Goal: Find specific page/section: Find specific page/section

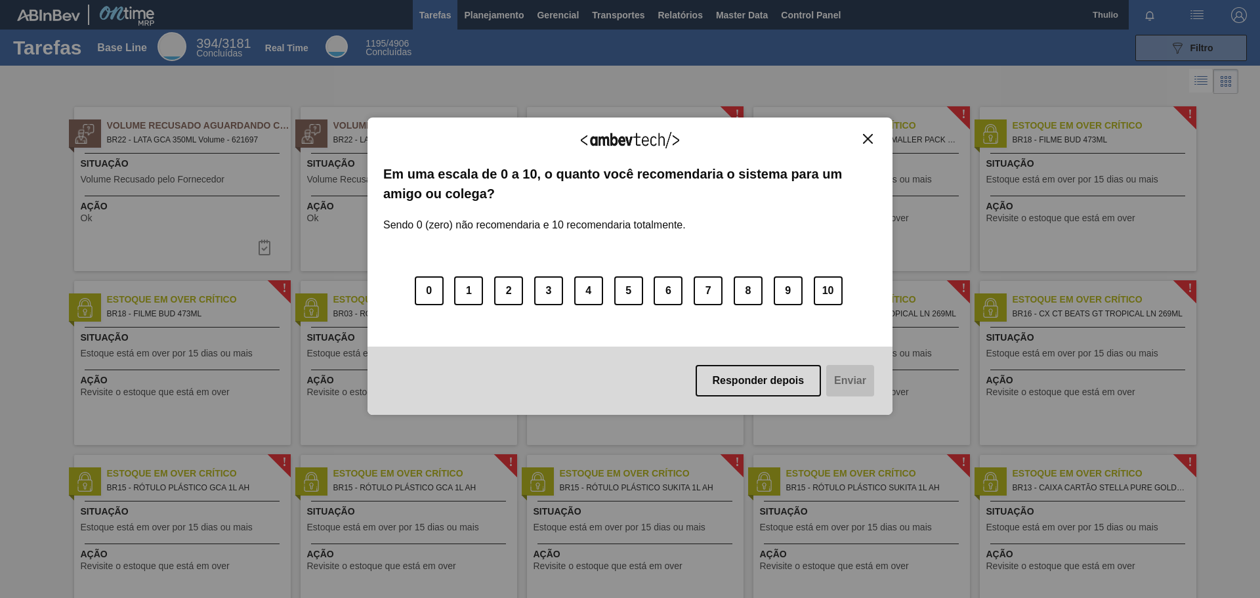
click at [866, 138] on img "Close" at bounding box center [868, 139] width 10 height 10
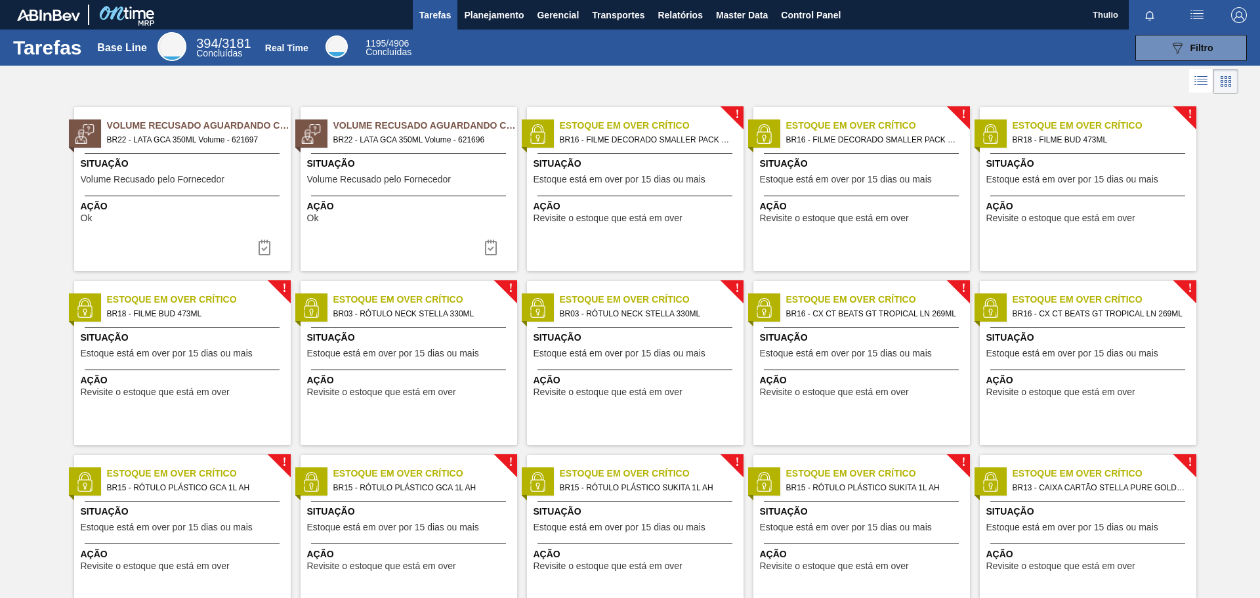
click at [1236, 9] on img "button" at bounding box center [1239, 15] width 16 height 16
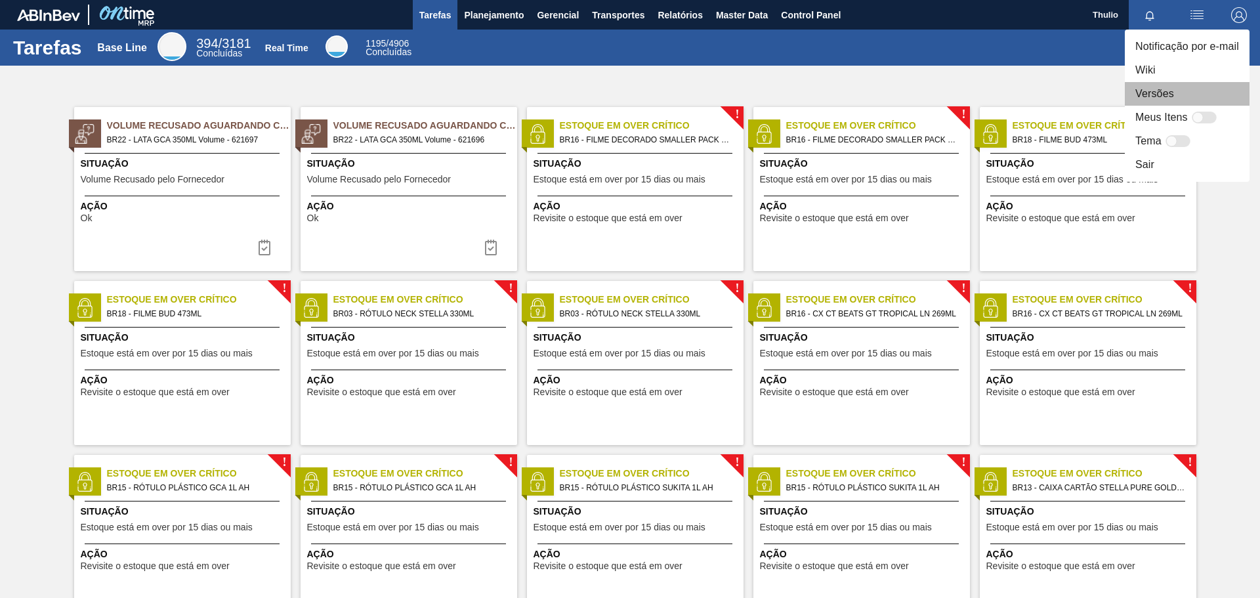
click at [1206, 93] on li "Versões" at bounding box center [1187, 94] width 125 height 24
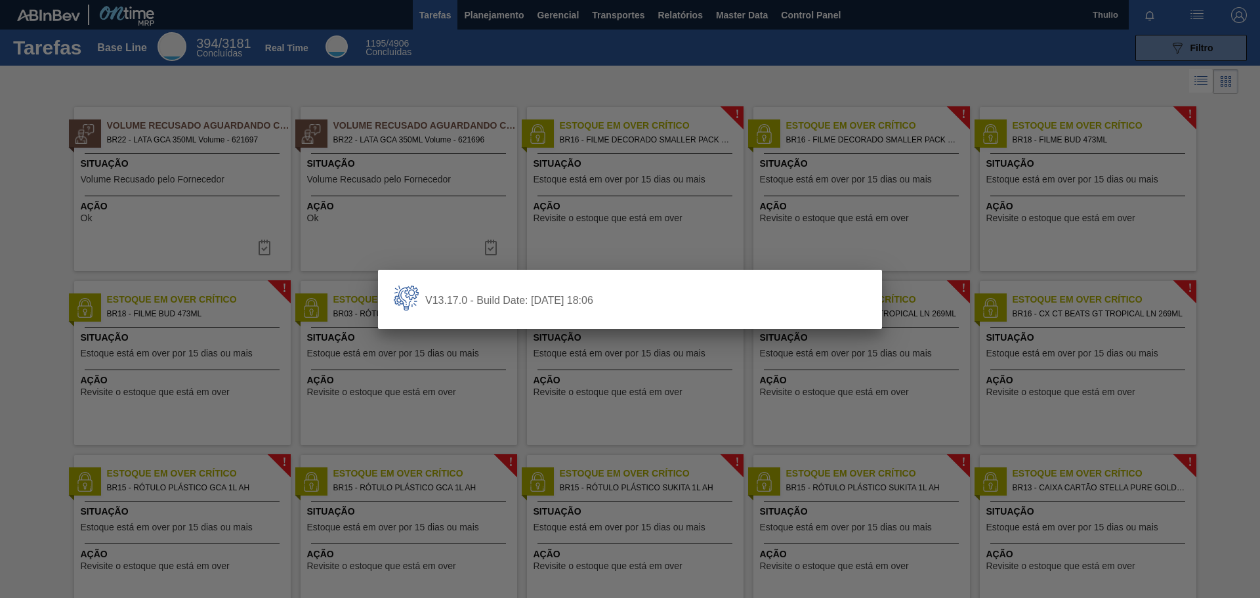
click at [637, 90] on div at bounding box center [630, 299] width 1260 height 598
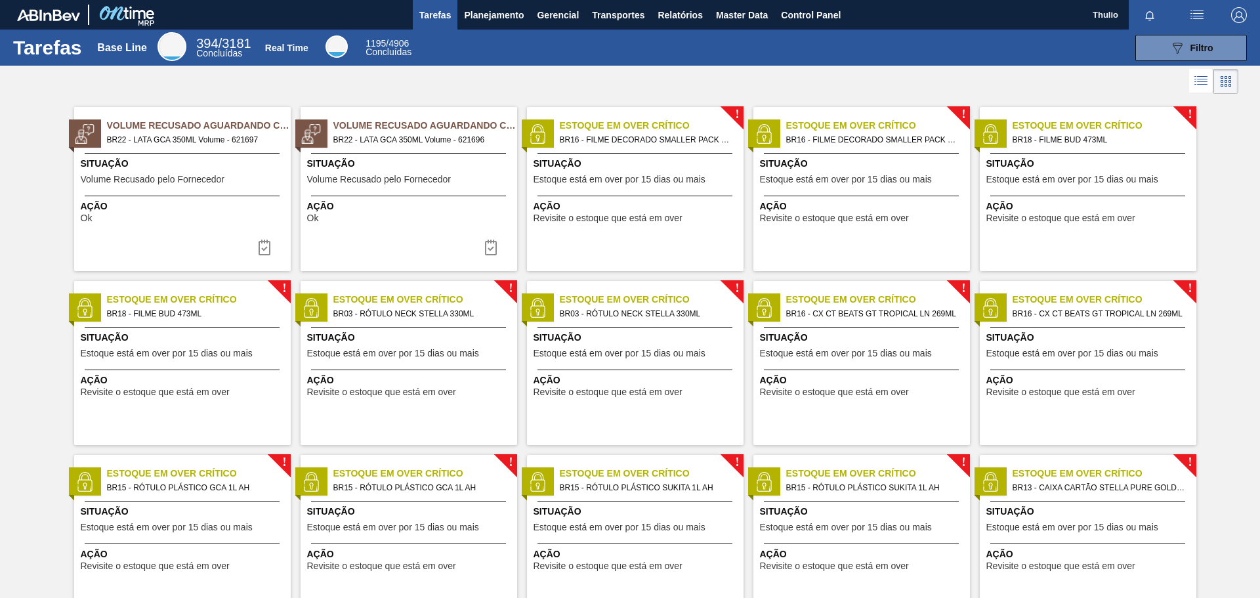
click at [494, 0] on body "Tarefas Planejamento Gerencial Transportes Relatórios Master Data Control Panel…" at bounding box center [630, 0] width 1260 height 0
click at [500, 16] on span "Planejamento" at bounding box center [494, 15] width 60 height 16
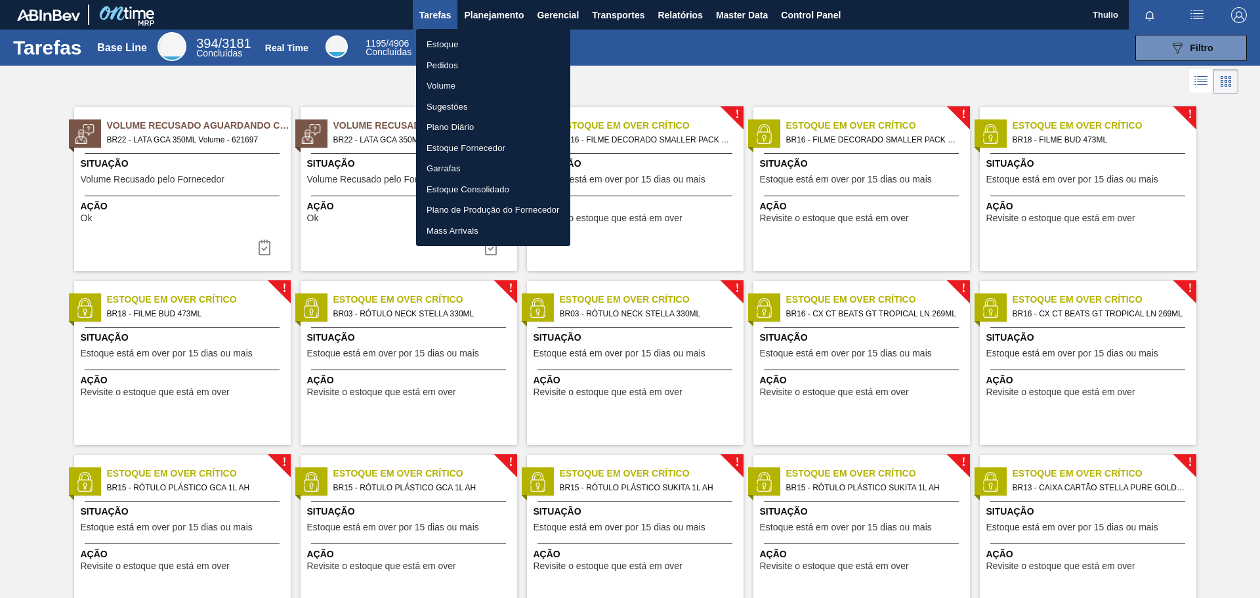
click at [507, 44] on li "Estoque" at bounding box center [493, 44] width 154 height 21
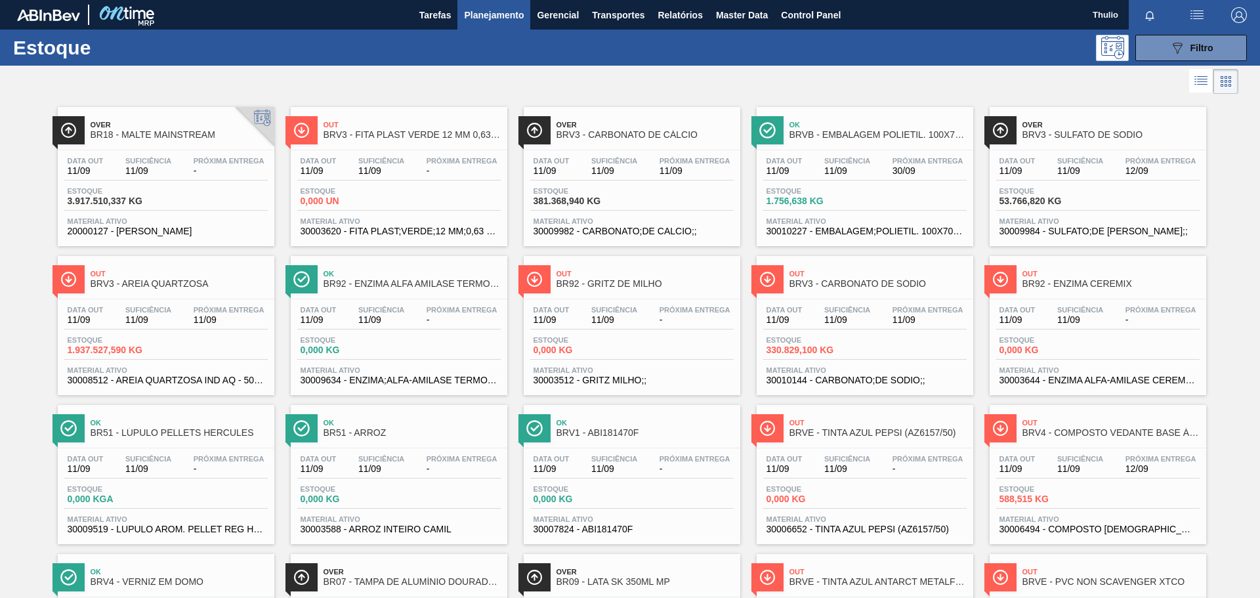
click at [889, 129] on div "Ok BRVB - EMBALAGEM POLIETIL. 100X70X006" at bounding box center [878, 131] width 177 height 30
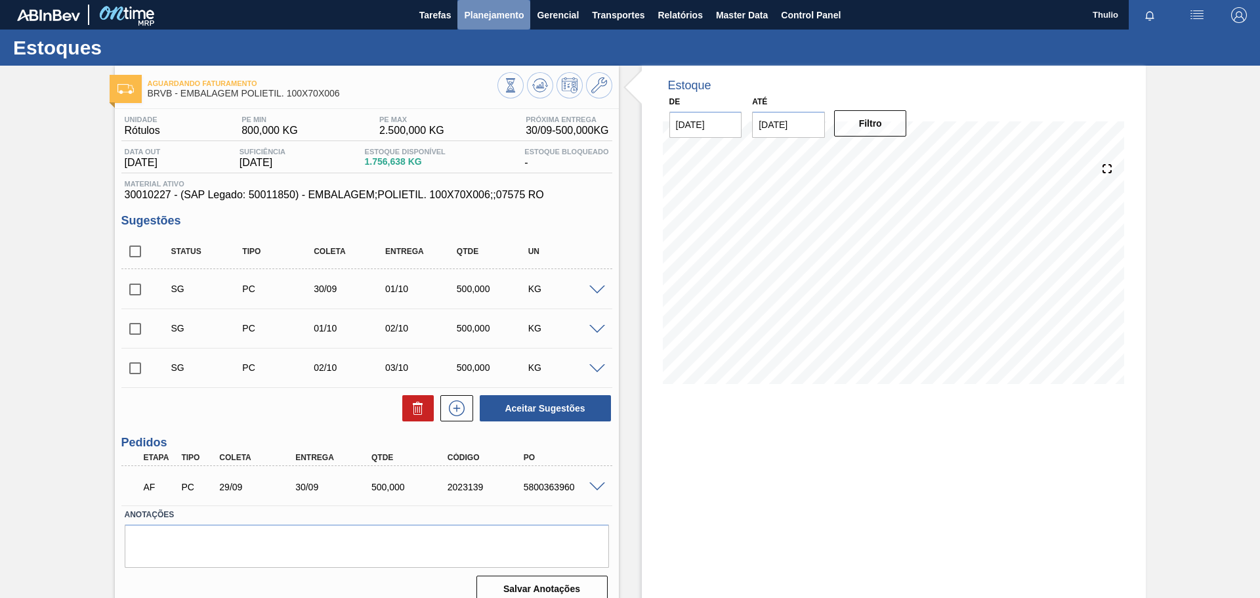
click at [504, 19] on span "Planejamento" at bounding box center [494, 15] width 60 height 16
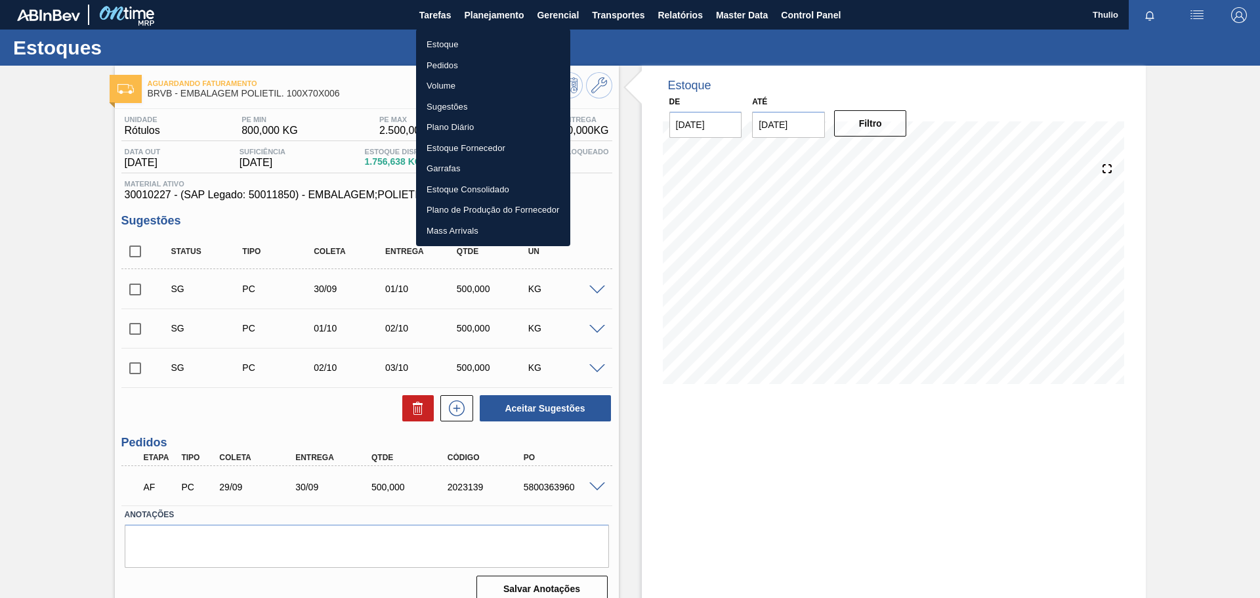
click at [450, 61] on li "Pedidos" at bounding box center [493, 65] width 154 height 21
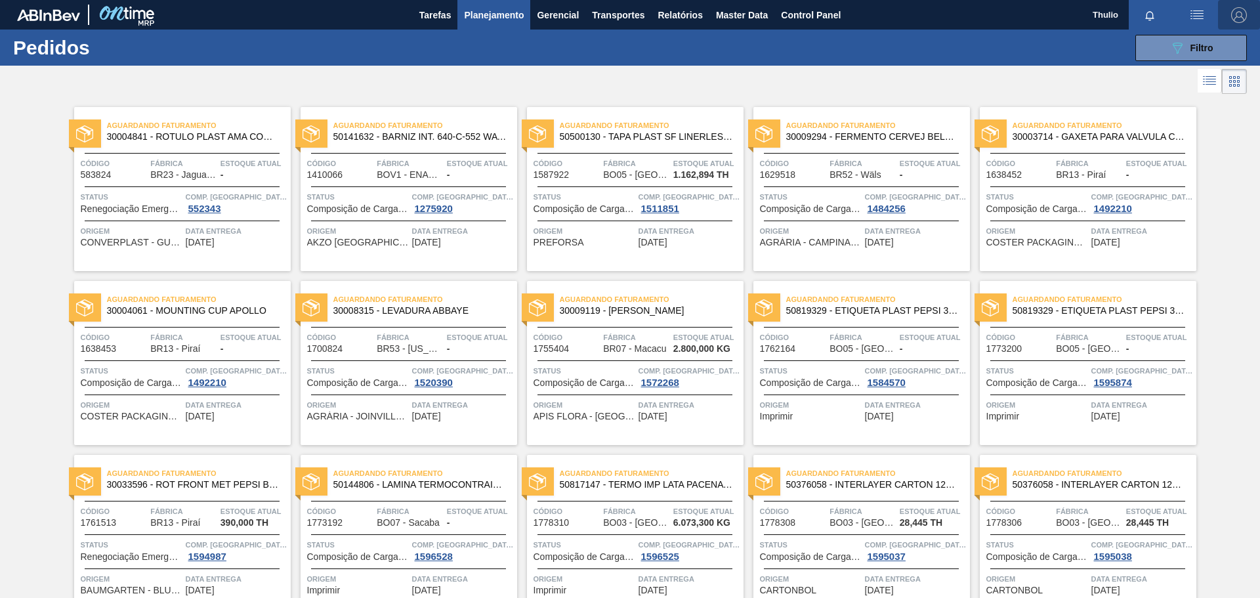
click at [1245, 8] on img "button" at bounding box center [1239, 15] width 16 height 16
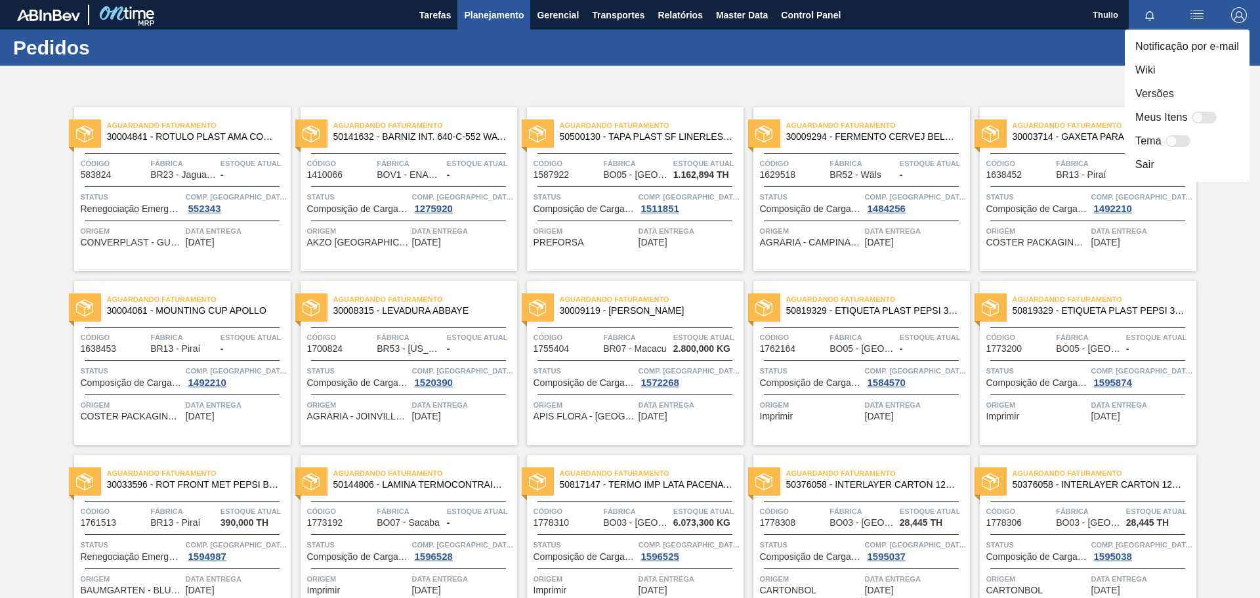
click at [507, 21] on div at bounding box center [630, 299] width 1260 height 598
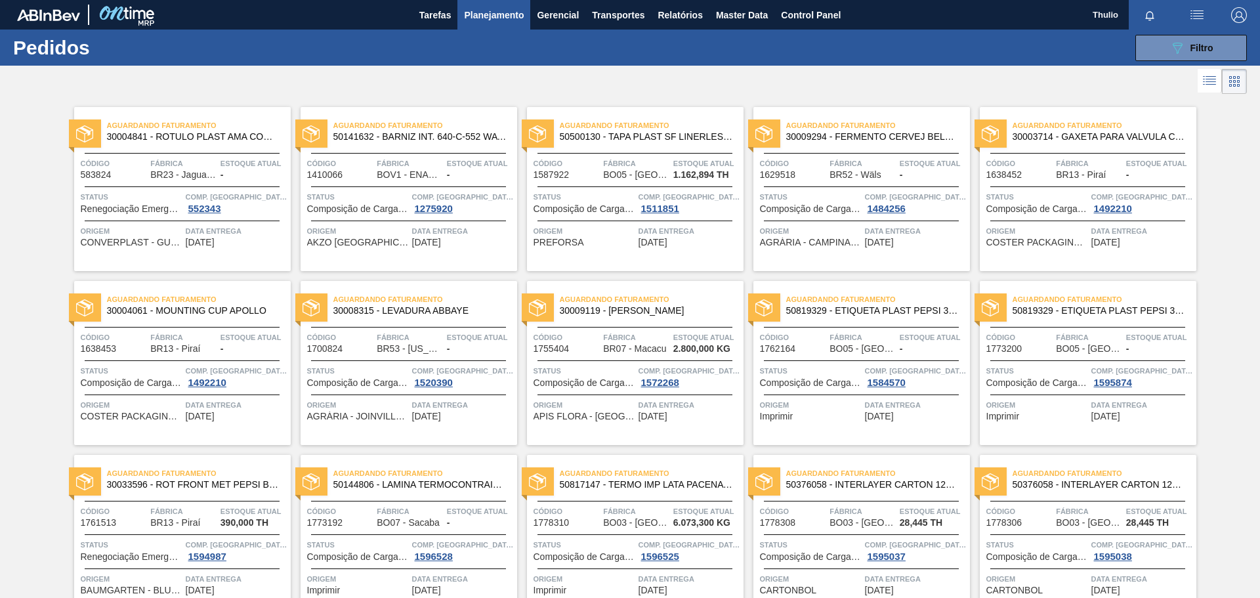
click at [503, 15] on span "Planejamento" at bounding box center [494, 15] width 60 height 16
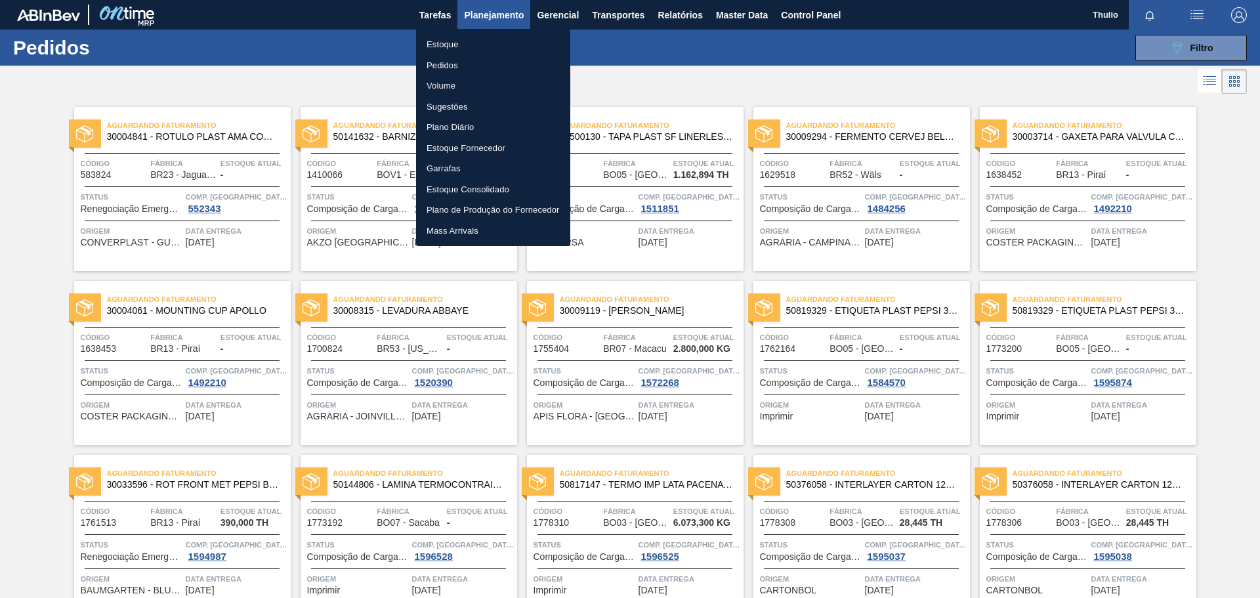
click at [744, 60] on div at bounding box center [630, 299] width 1260 height 598
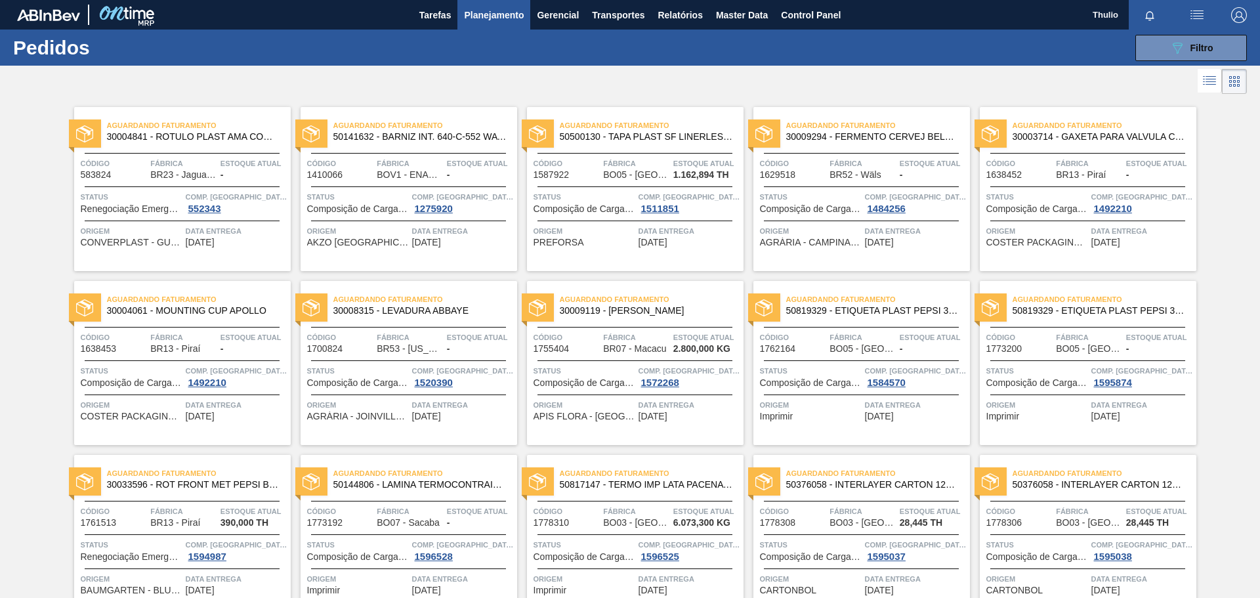
click at [1239, 18] on img "button" at bounding box center [1239, 15] width 16 height 16
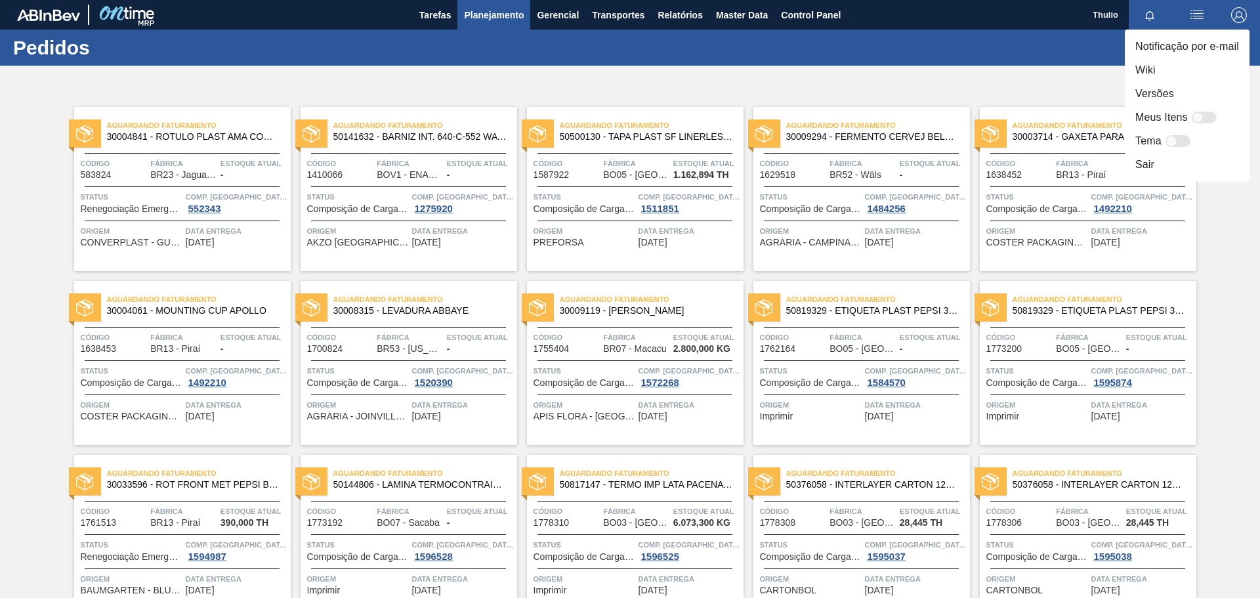
click at [1190, 86] on li "Versões" at bounding box center [1187, 94] width 125 height 24
